Goal: Find specific page/section: Find specific page/section

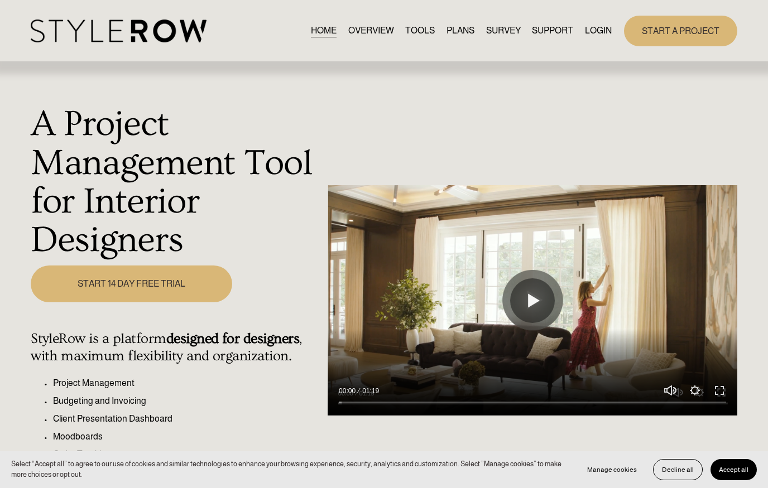
click at [598, 35] on link "LOGIN" at bounding box center [598, 30] width 27 height 15
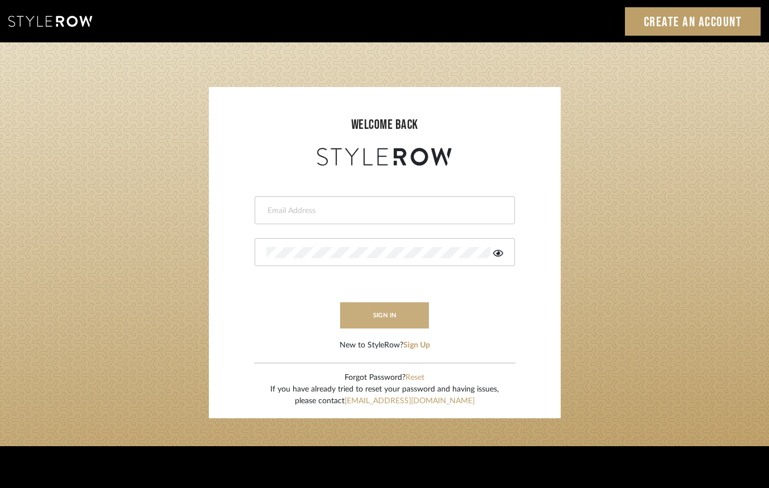
type input "lindsey@lindseymillerinteriors.com"
click at [381, 321] on button "sign in" at bounding box center [384, 316] width 89 height 26
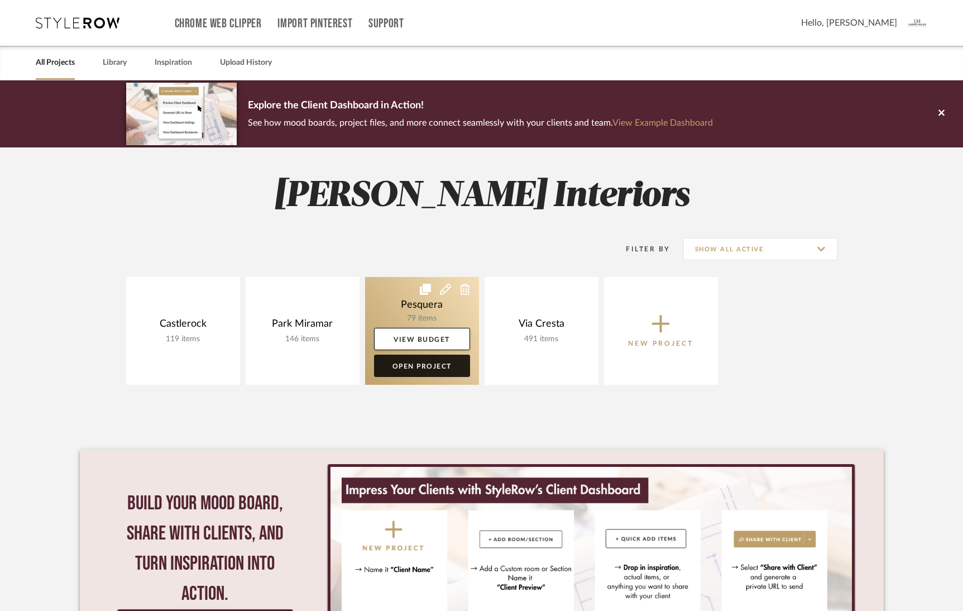
click at [429, 359] on link "Open Project" at bounding box center [422, 365] width 96 height 22
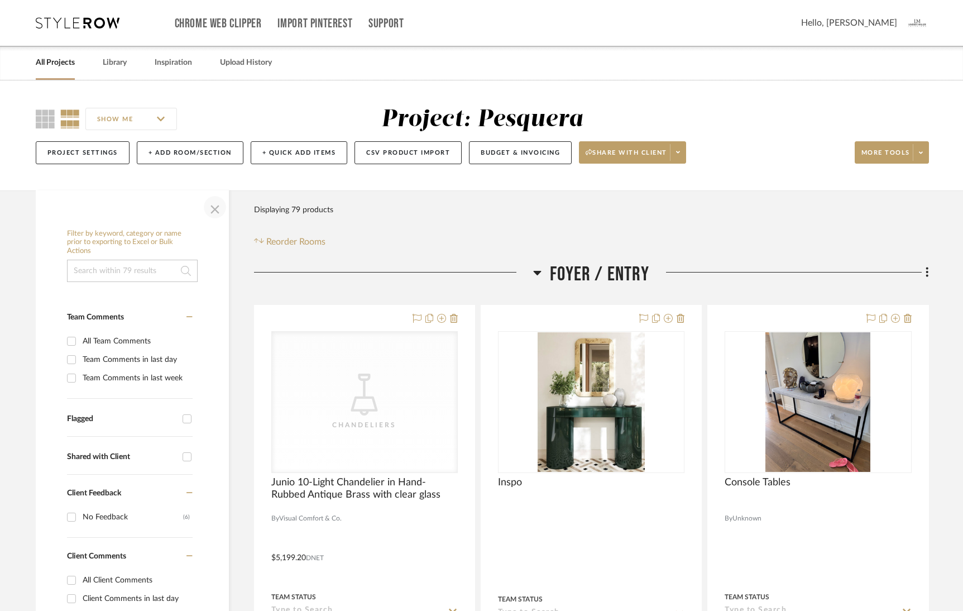
click at [215, 207] on span "button" at bounding box center [214, 207] width 27 height 27
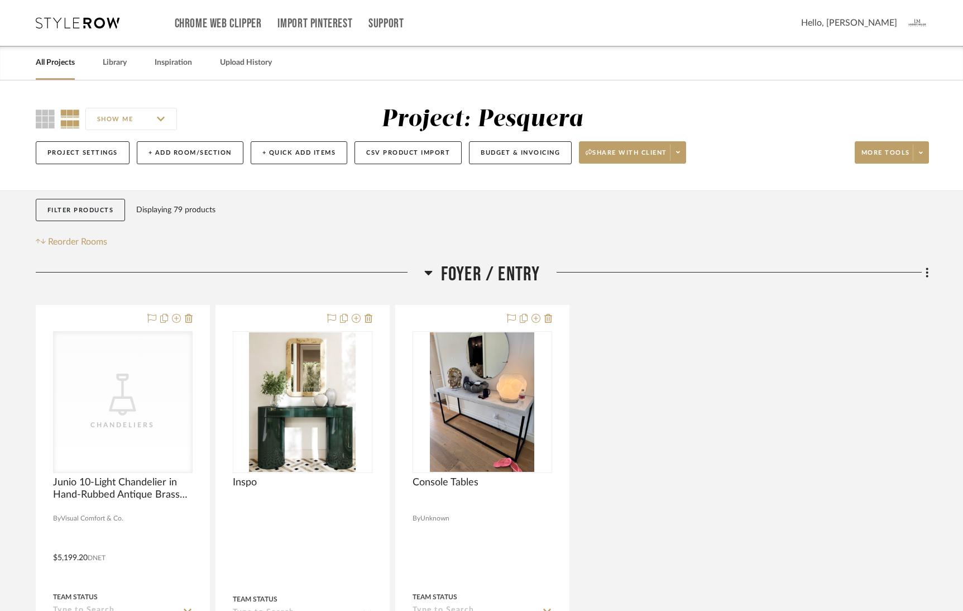
click at [429, 268] on icon at bounding box center [428, 272] width 8 height 13
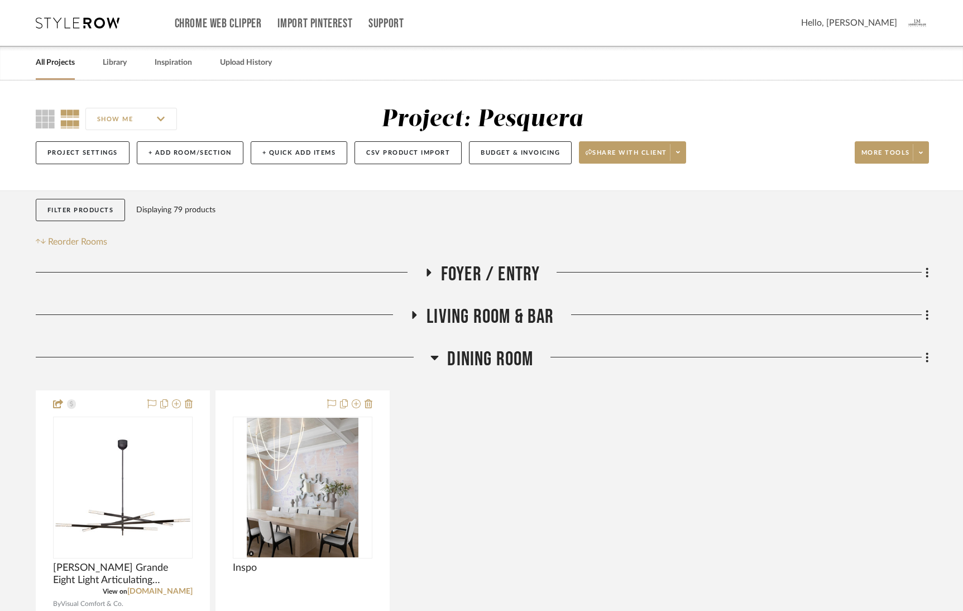
click at [434, 358] on icon at bounding box center [435, 358] width 8 height 4
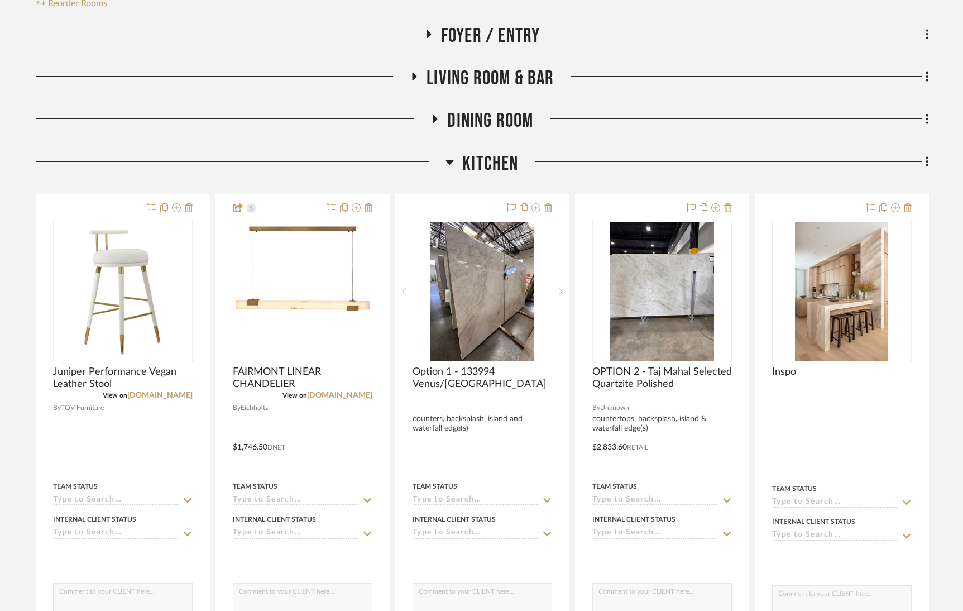
scroll to position [252, 0]
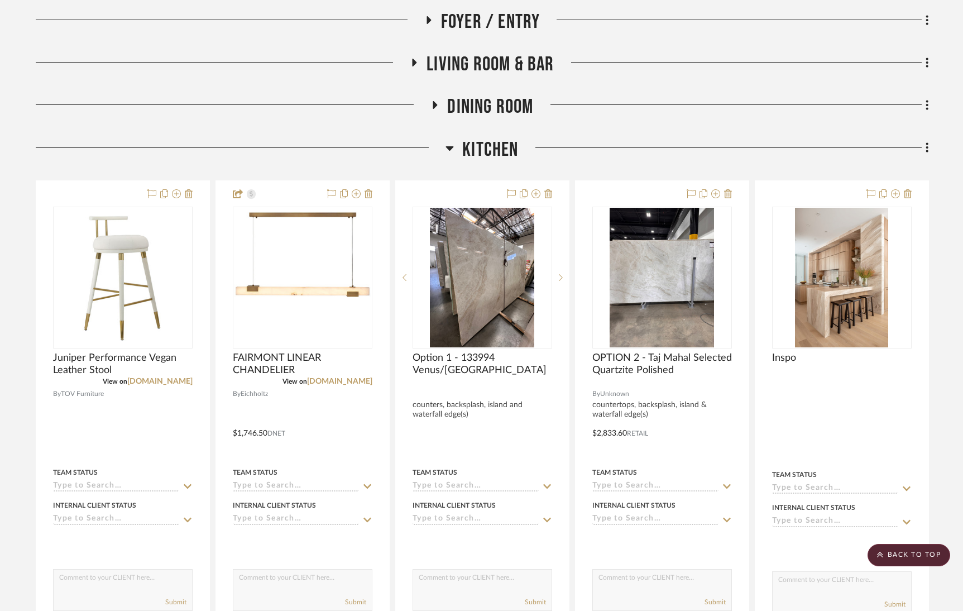
click at [450, 148] on icon at bounding box center [450, 148] width 8 height 4
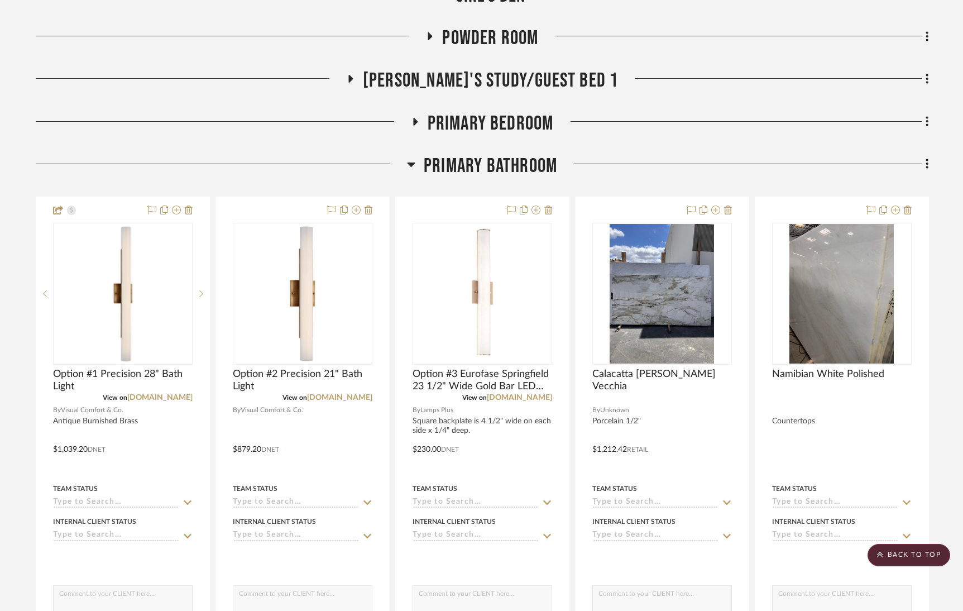
scroll to position [519, 0]
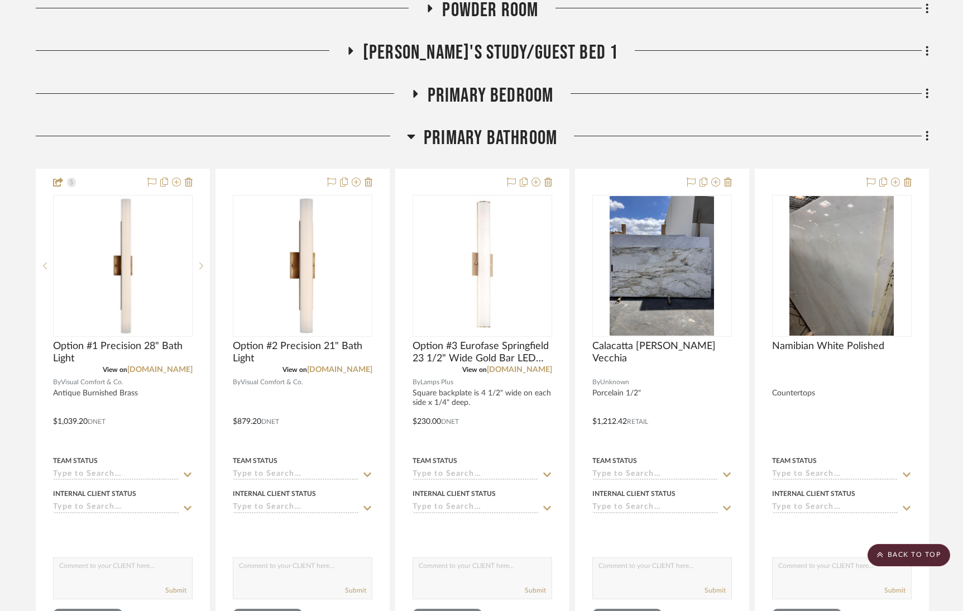
click at [410, 136] on icon at bounding box center [411, 137] width 8 height 4
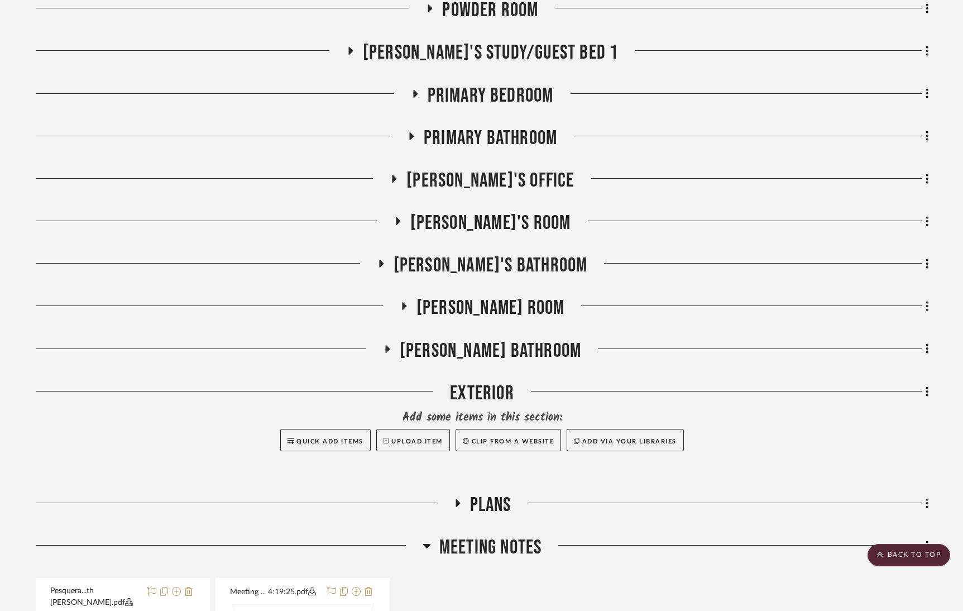
click at [417, 92] on icon at bounding box center [414, 93] width 13 height 8
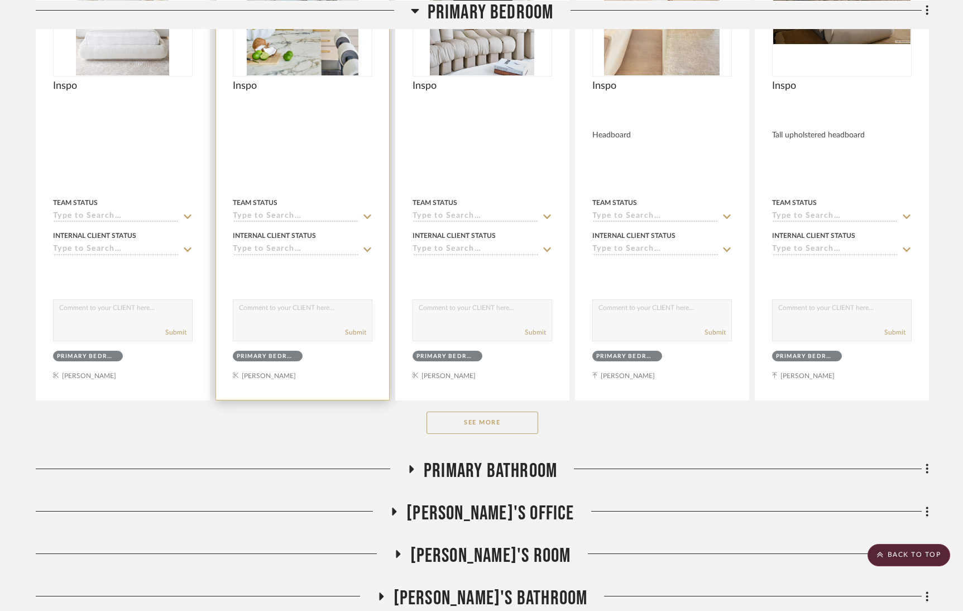
scroll to position [762, 0]
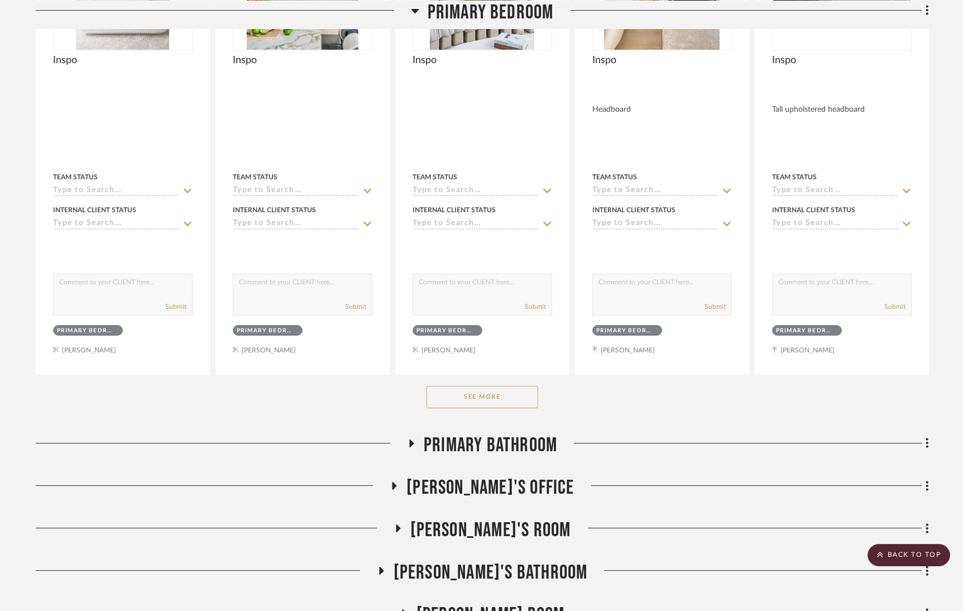
click at [478, 393] on button "See More" at bounding box center [482, 397] width 112 height 22
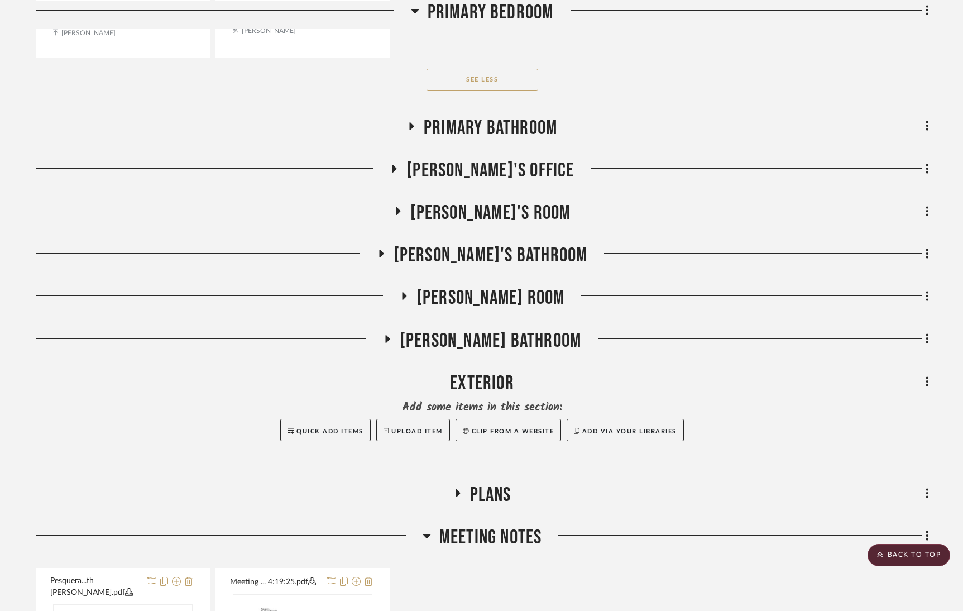
scroll to position [1581, 0]
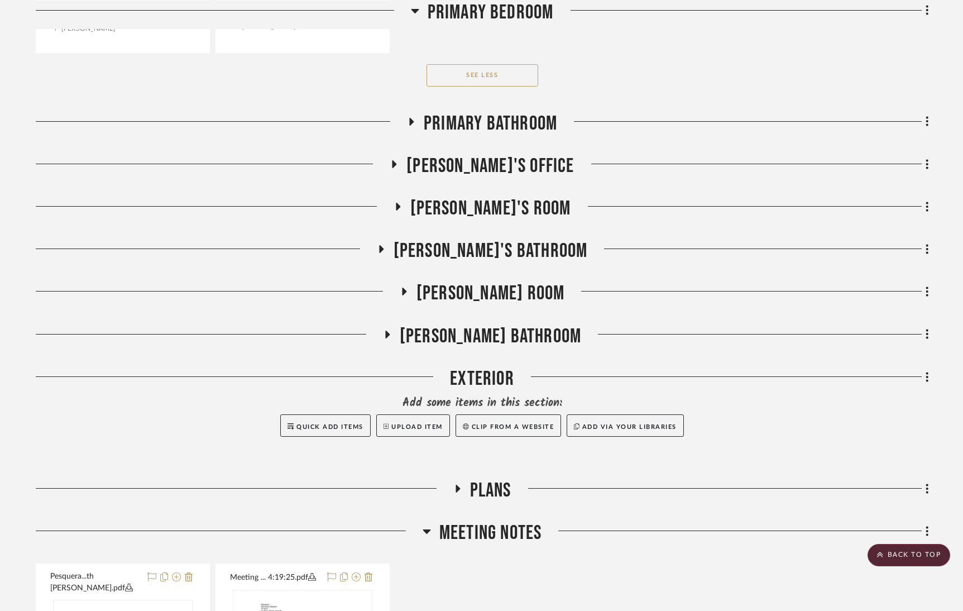
click at [404, 203] on icon at bounding box center [397, 207] width 13 height 8
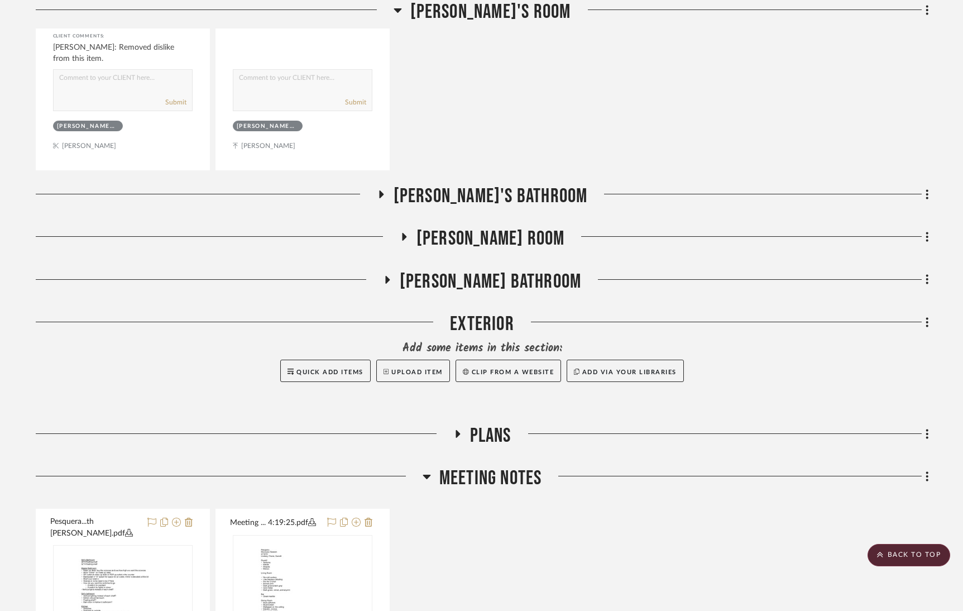
scroll to position [2144, 0]
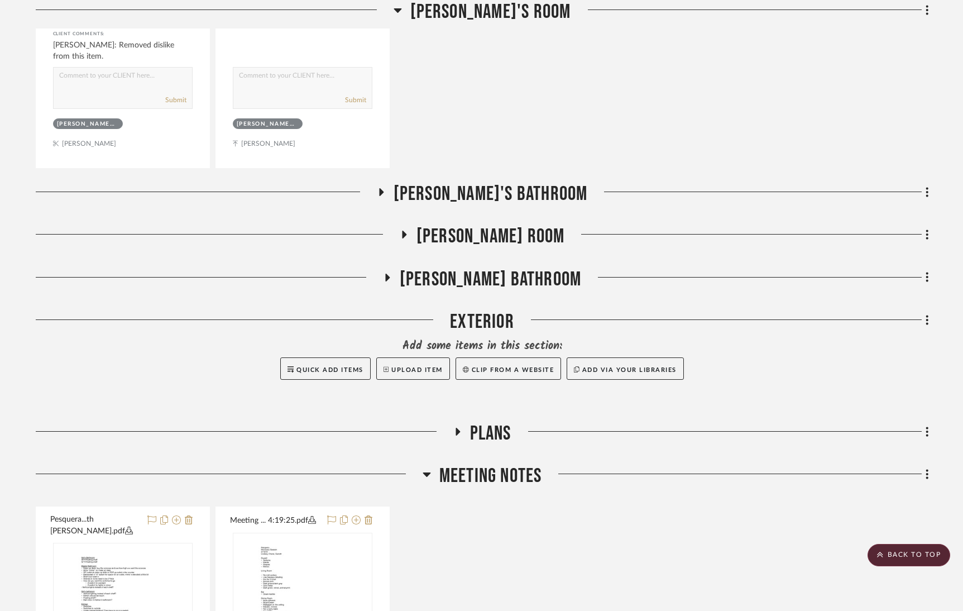
click at [406, 231] on icon at bounding box center [404, 235] width 4 height 8
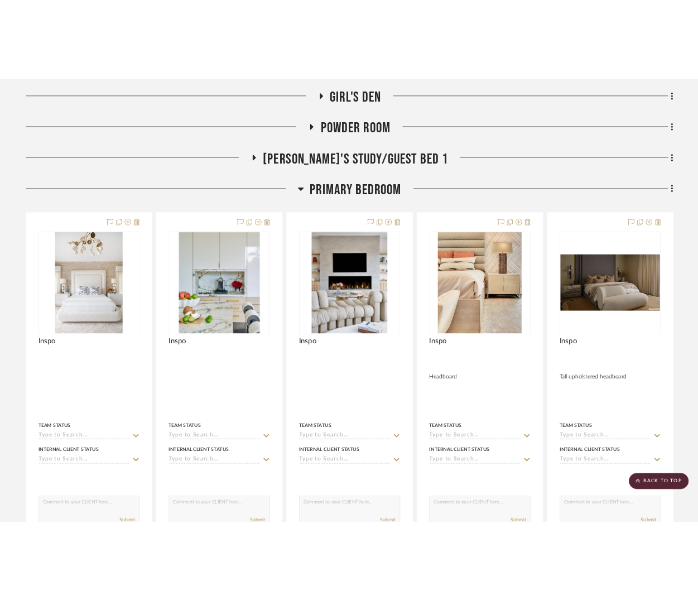
scroll to position [473, 0]
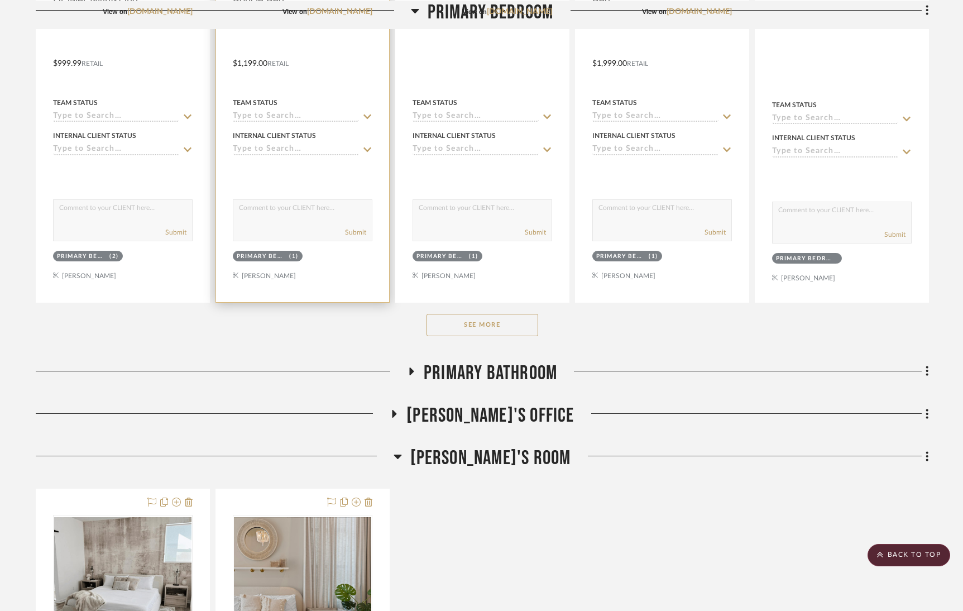
scroll to position [932, 0]
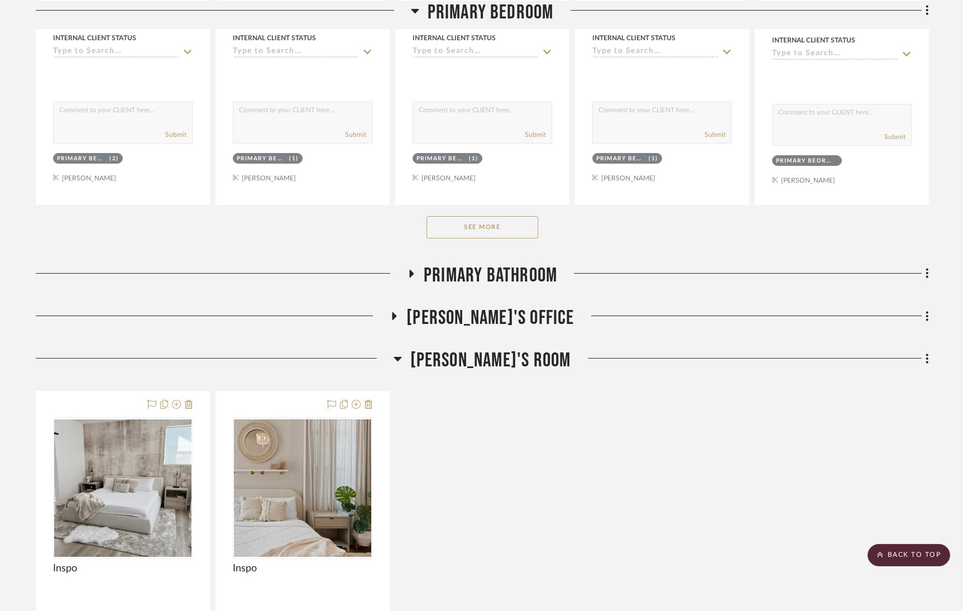
click at [490, 224] on button "See More" at bounding box center [482, 227] width 112 height 22
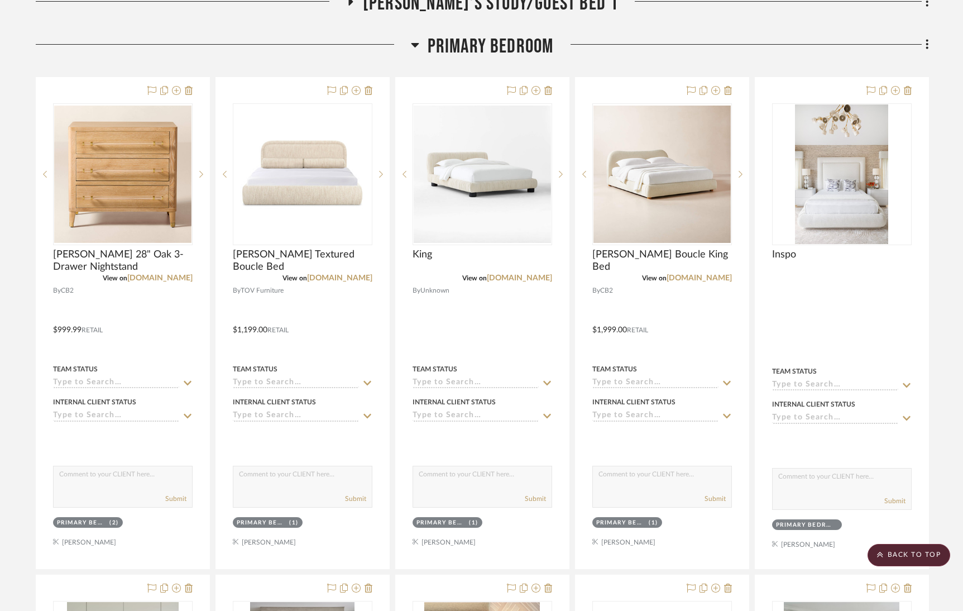
scroll to position [576, 0]
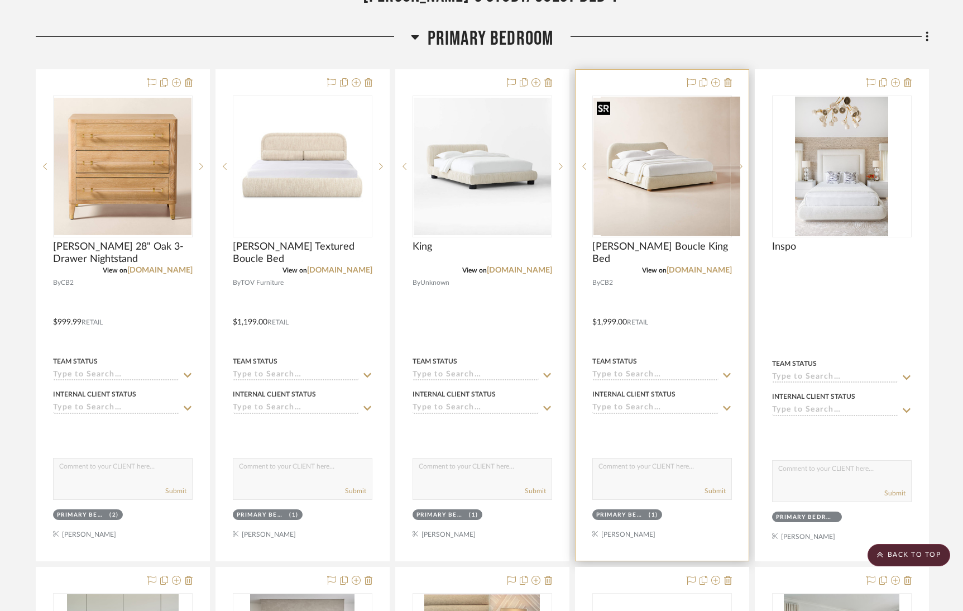
click at [650, 160] on div at bounding box center [662, 166] width 140 height 142
click at [658, 187] on img "0" at bounding box center [661, 166] width 137 height 137
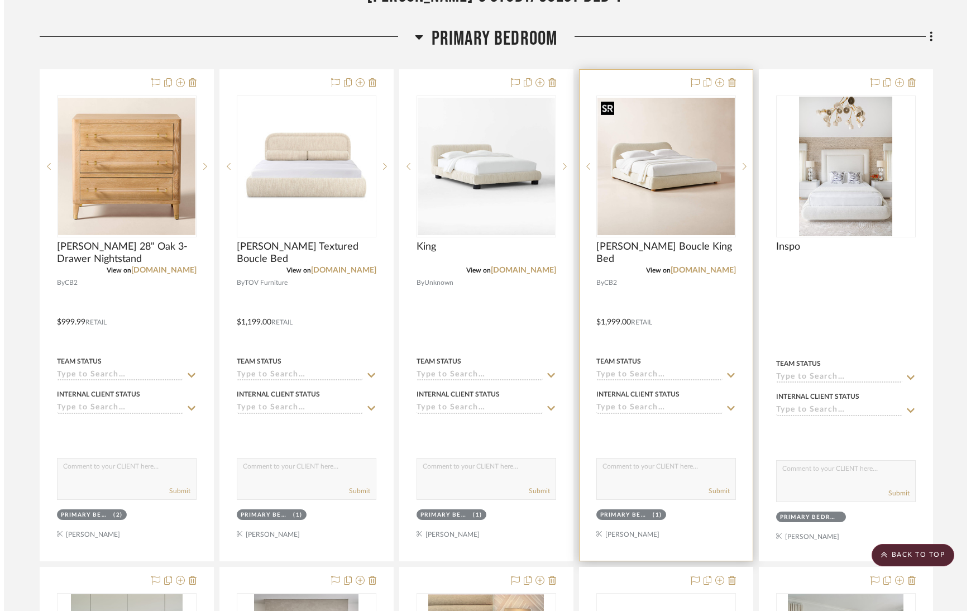
scroll to position [0, 0]
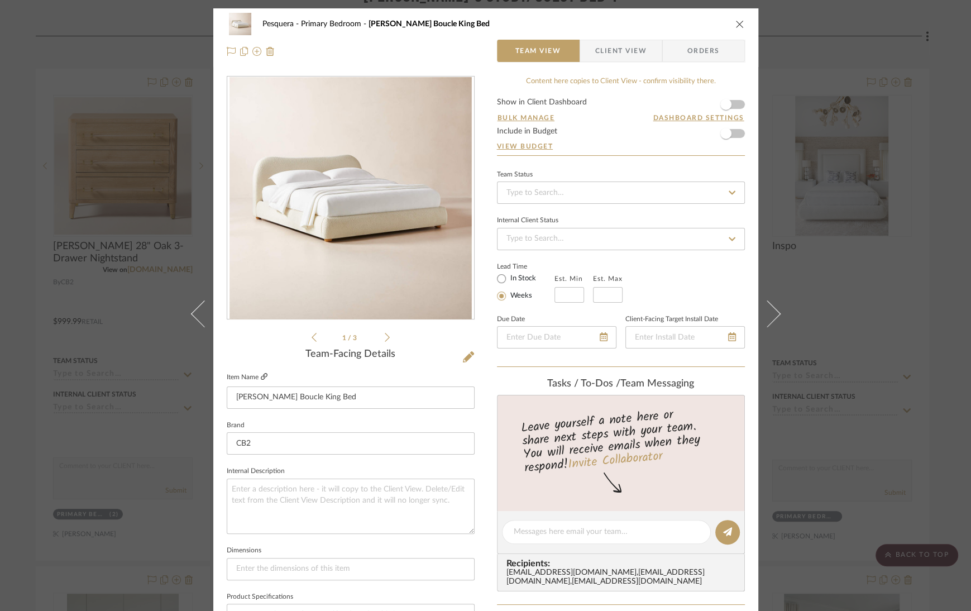
click at [261, 375] on icon at bounding box center [264, 376] width 7 height 7
click at [705, 24] on icon "close" at bounding box center [739, 24] width 9 height 9
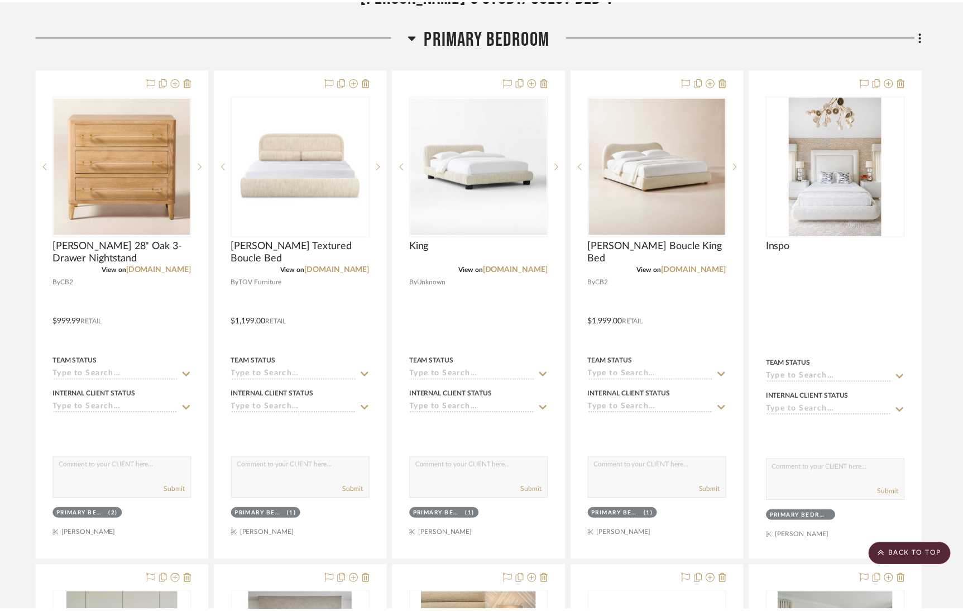
scroll to position [576, 0]
